Goal: Entertainment & Leisure: Browse casually

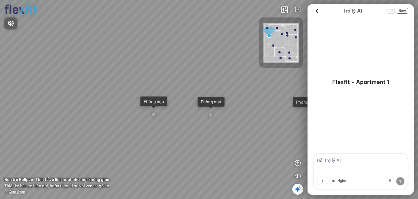
drag, startPoint x: 260, startPoint y: 74, endPoint x: 204, endPoint y: 72, distance: 57.0
click at [208, 73] on div at bounding box center [209, 99] width 418 height 199
